Goal: Use online tool/utility: Utilize a website feature to perform a specific function

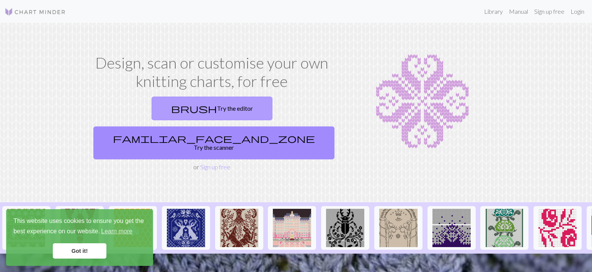
click at [168, 113] on link "brush Try the editor" at bounding box center [212, 108] width 121 height 24
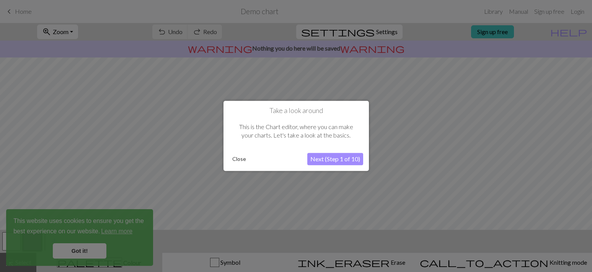
click at [336, 160] on button "Next (Step 1 of 10)" at bounding box center [335, 159] width 56 height 12
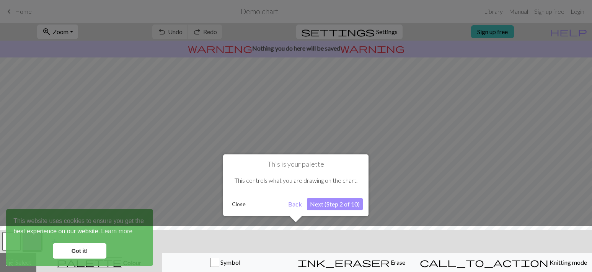
click at [337, 207] on button "Next (Step 2 of 10)" at bounding box center [335, 204] width 56 height 12
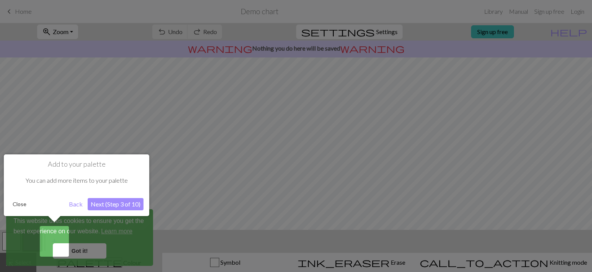
click at [108, 204] on button "Next (Step 3 of 10)" at bounding box center [116, 204] width 56 height 12
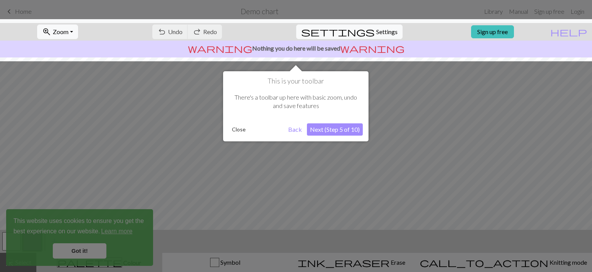
click at [232, 132] on button "Close" at bounding box center [239, 129] width 20 height 11
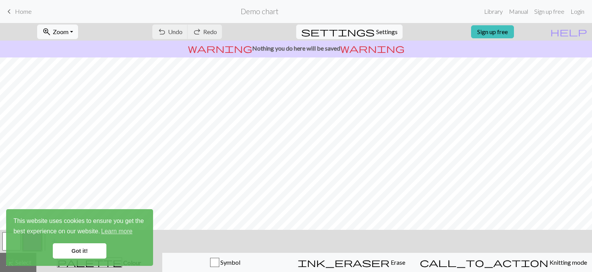
click at [78, 249] on link "Got it!" at bounding box center [80, 250] width 54 height 15
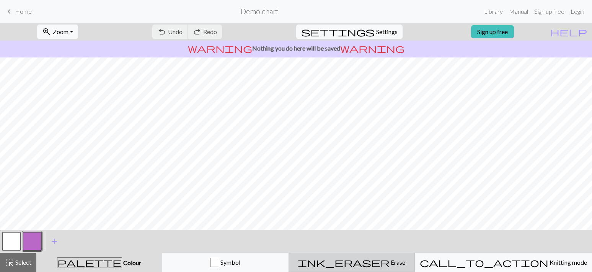
click at [389, 259] on span "Erase" at bounding box center [397, 261] width 16 height 7
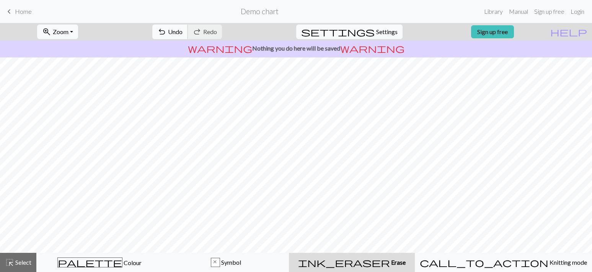
click at [166, 29] on span "undo" at bounding box center [161, 31] width 9 height 11
click at [188, 30] on button "undo Undo Undo" at bounding box center [170, 31] width 36 height 15
click at [191, 30] on div "undo Undo Undo redo Redo Redo" at bounding box center [187, 32] width 81 height 18
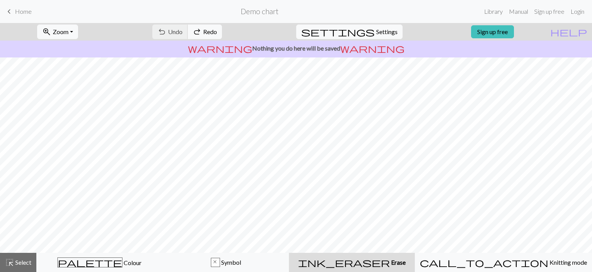
click at [191, 30] on div "undo Undo Undo redo Redo Redo" at bounding box center [187, 32] width 81 height 18
click at [363, 32] on span "settings" at bounding box center [337, 31] width 73 height 11
select select "aran"
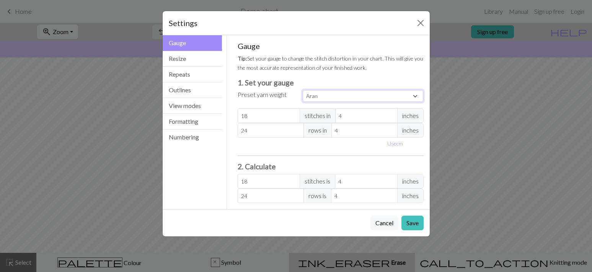
click at [303, 90] on select "Custom Square Lace Light Fingering Fingering Sport Double knit Worsted Aran Bul…" at bounding box center [363, 96] width 121 height 12
click at [349, 67] on div "Gauge Tip: Set your gauge to change the stitch distortion in your chart. This w…" at bounding box center [331, 121] width 186 height 161
click at [385, 219] on button "Cancel" at bounding box center [384, 222] width 28 height 15
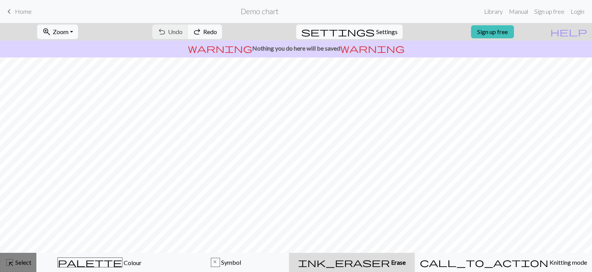
click at [18, 262] on span "Select" at bounding box center [22, 261] width 17 height 7
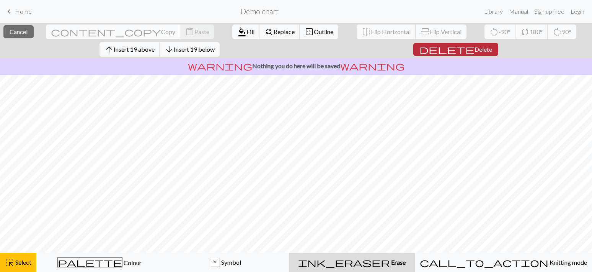
click at [474, 52] on span "Delete" at bounding box center [483, 49] width 18 height 7
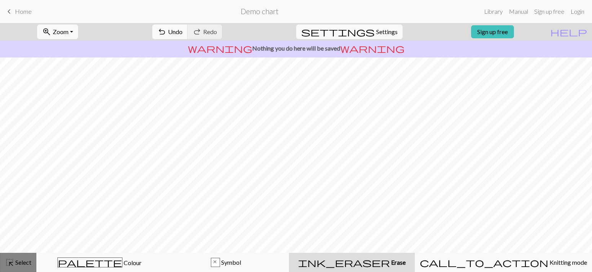
click at [18, 261] on span "Select" at bounding box center [22, 261] width 17 height 7
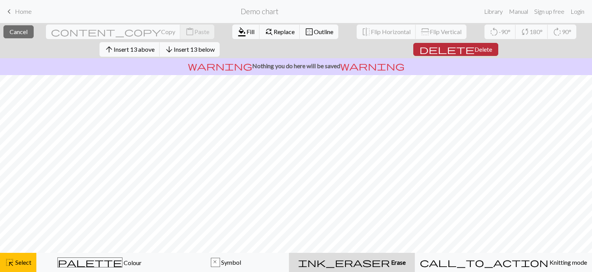
click at [475, 50] on span "Delete" at bounding box center [483, 49] width 18 height 7
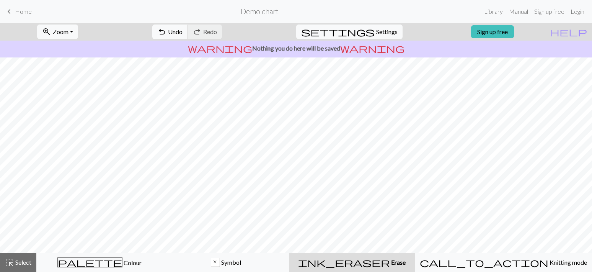
click at [11, 13] on span "keyboard_arrow_left" at bounding box center [9, 11] width 9 height 11
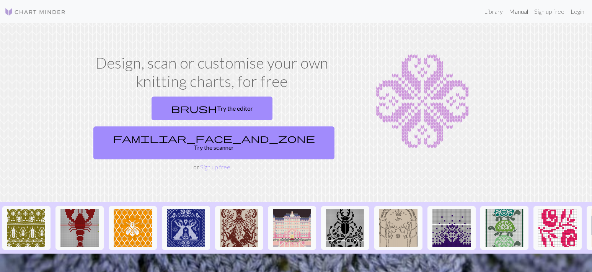
click at [523, 12] on link "Manual" at bounding box center [518, 11] width 25 height 15
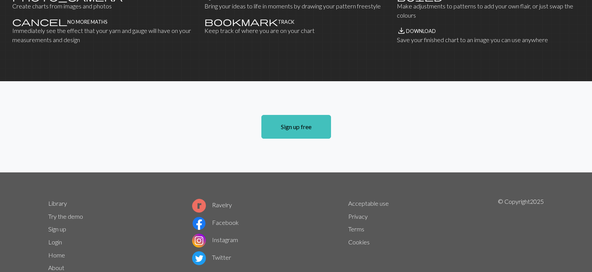
scroll to position [535, 0]
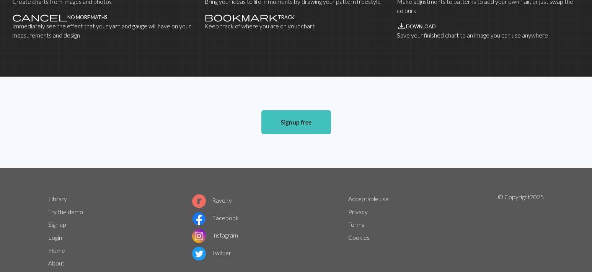
click at [61, 208] on link "Try the demo" at bounding box center [65, 211] width 35 height 7
